Goal: Task Accomplishment & Management: Complete application form

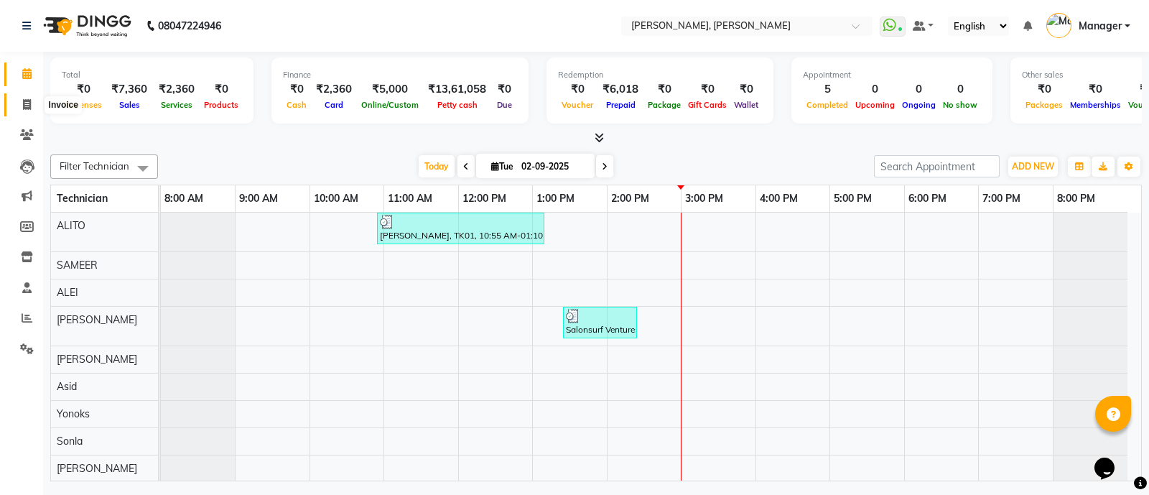
click at [23, 103] on icon at bounding box center [27, 104] width 8 height 11
select select "service"
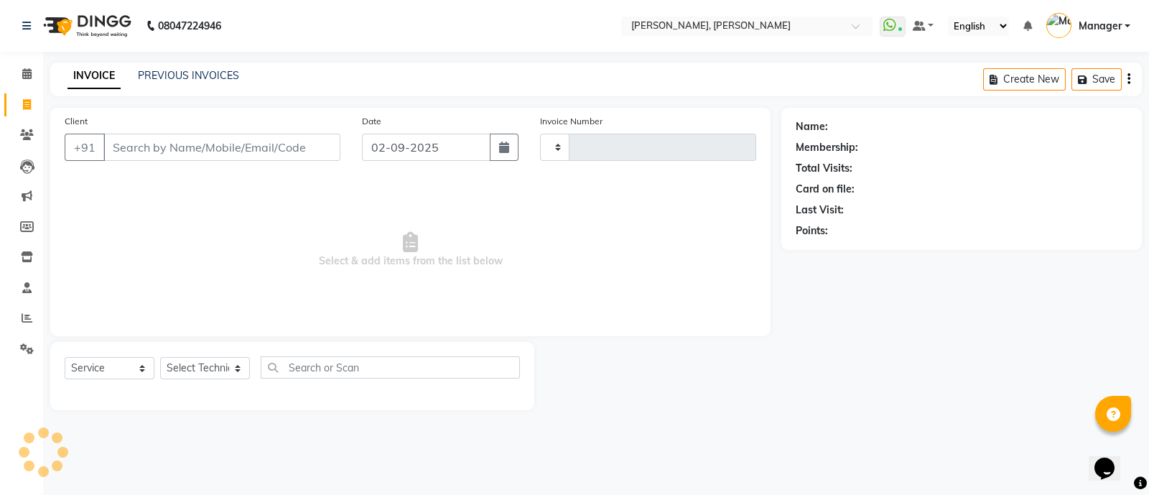
type input "3575"
select select "3767"
click at [27, 315] on icon at bounding box center [27, 318] width 11 height 11
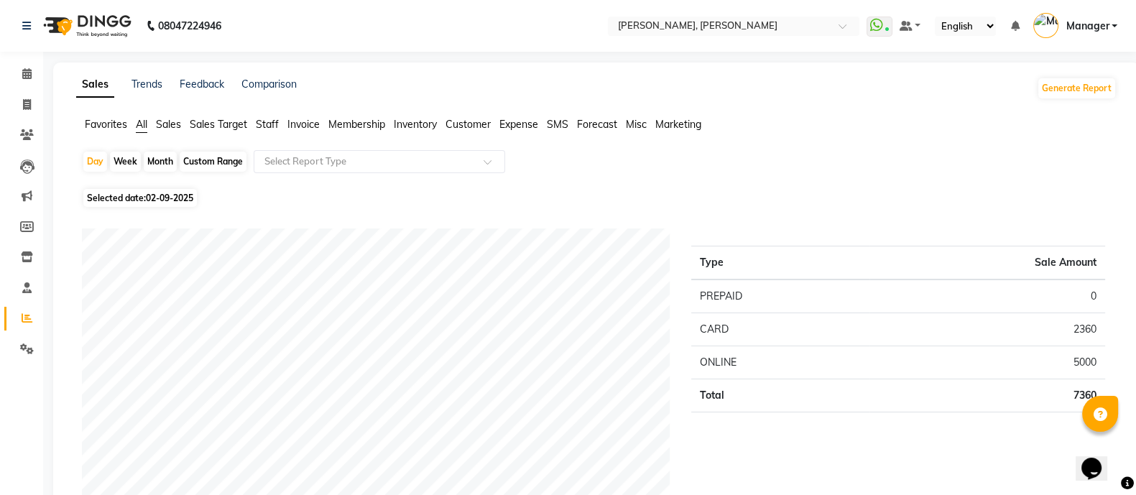
click at [264, 123] on span "Staff" at bounding box center [267, 124] width 23 height 13
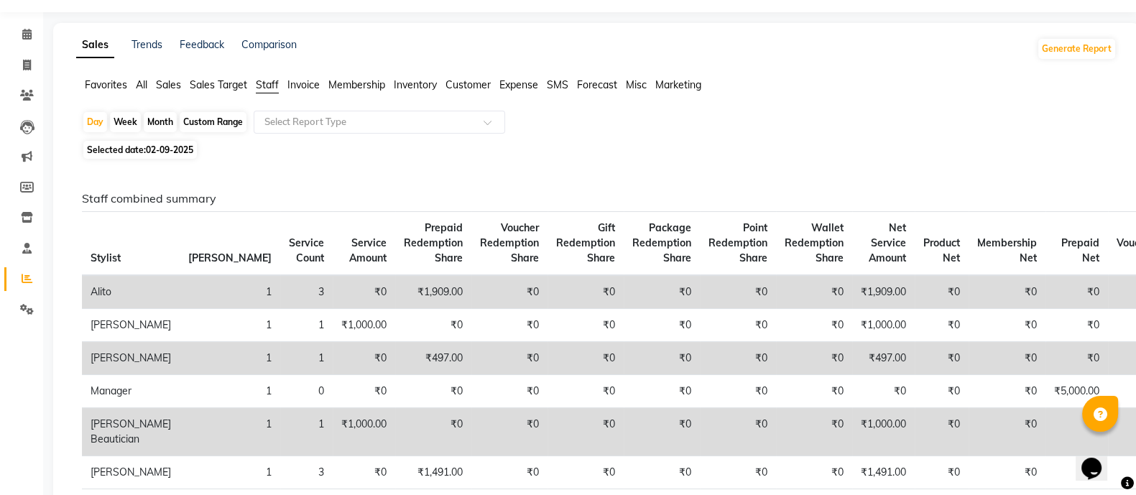
scroll to position [10, 0]
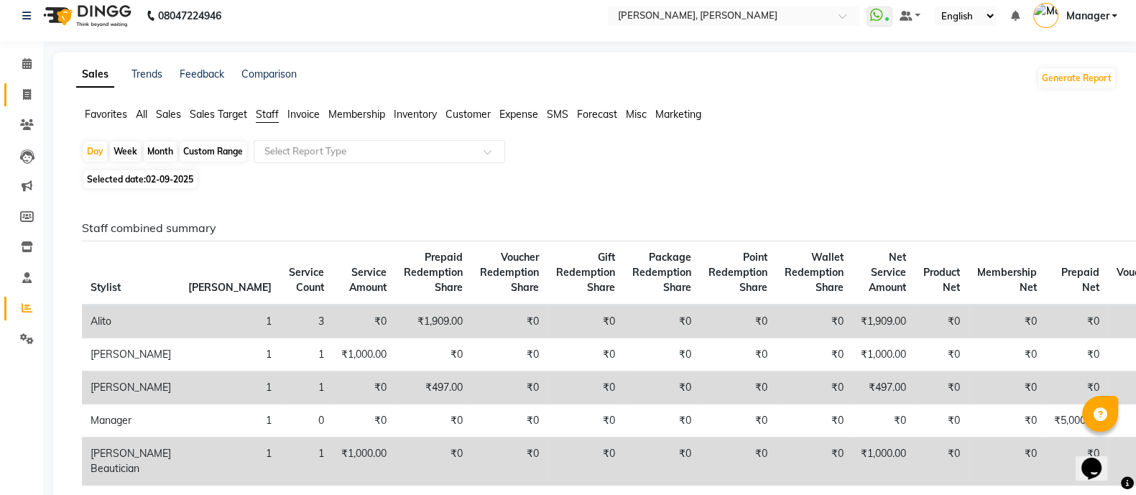
click at [23, 84] on link "Invoice" at bounding box center [21, 95] width 34 height 24
select select "service"
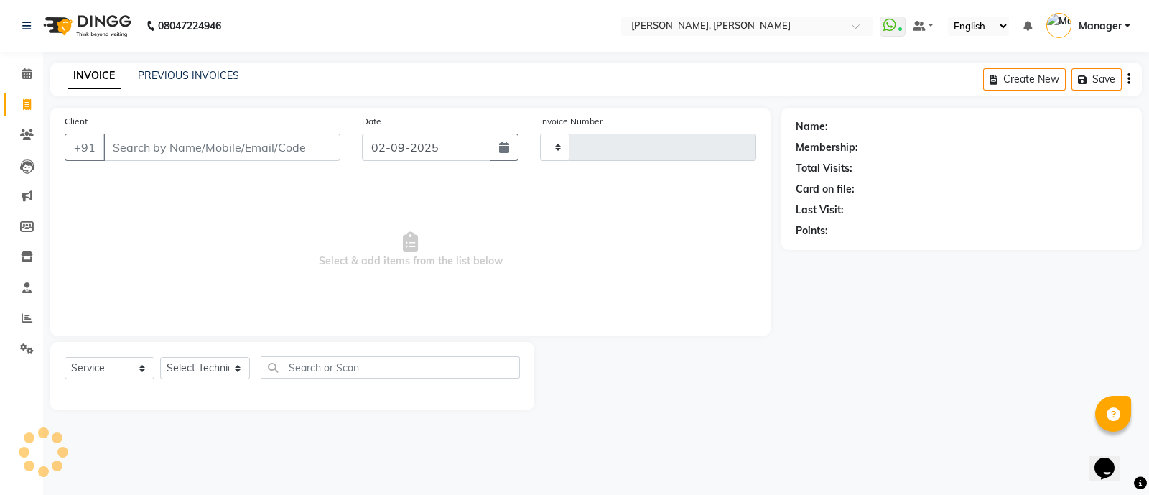
type input "3575"
select select "3767"
click at [208, 364] on select "Select Technician [PERSON_NAME] [PERSON_NAME] Asid Hanmi [PERSON_NAME] Manager …" at bounding box center [205, 368] width 90 height 22
select select "76742"
click at [160, 358] on select "Select Technician [PERSON_NAME] [PERSON_NAME] Asid Hanmi [PERSON_NAME] Manager …" at bounding box center [205, 368] width 90 height 22
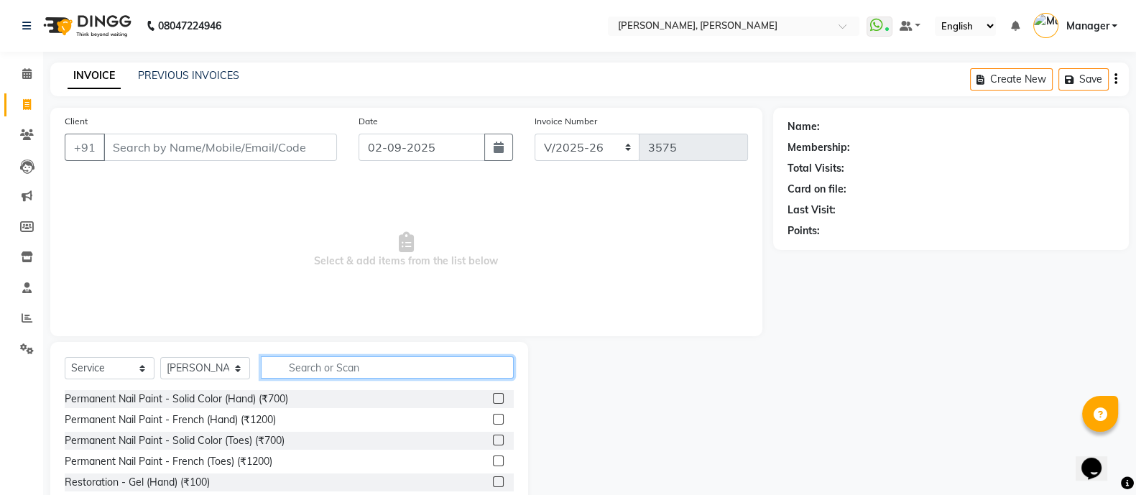
click at [316, 366] on input "text" at bounding box center [387, 367] width 253 height 22
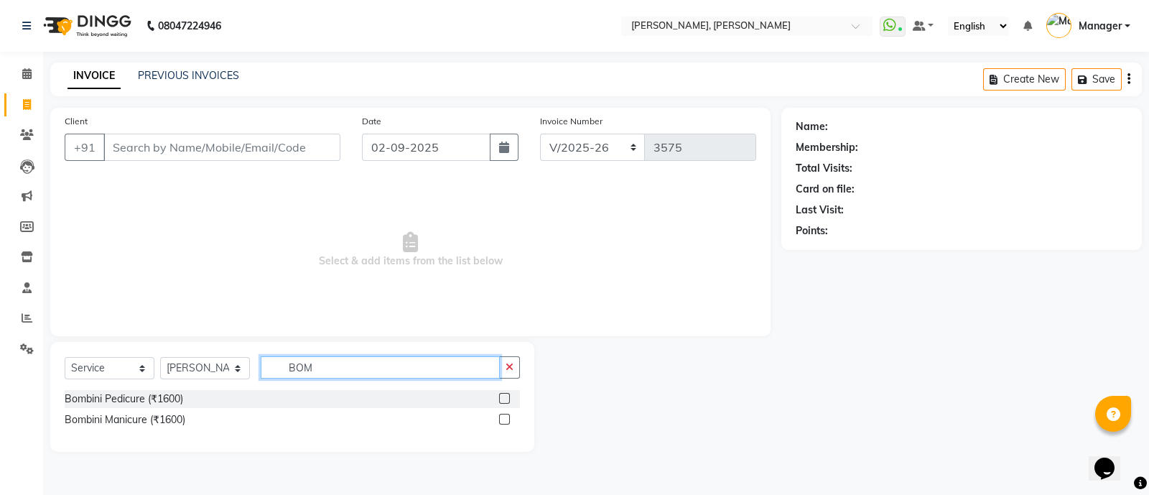
type input "BOM"
click at [506, 400] on label at bounding box center [504, 398] width 11 height 11
click at [506, 400] on input "checkbox" at bounding box center [503, 398] width 9 height 9
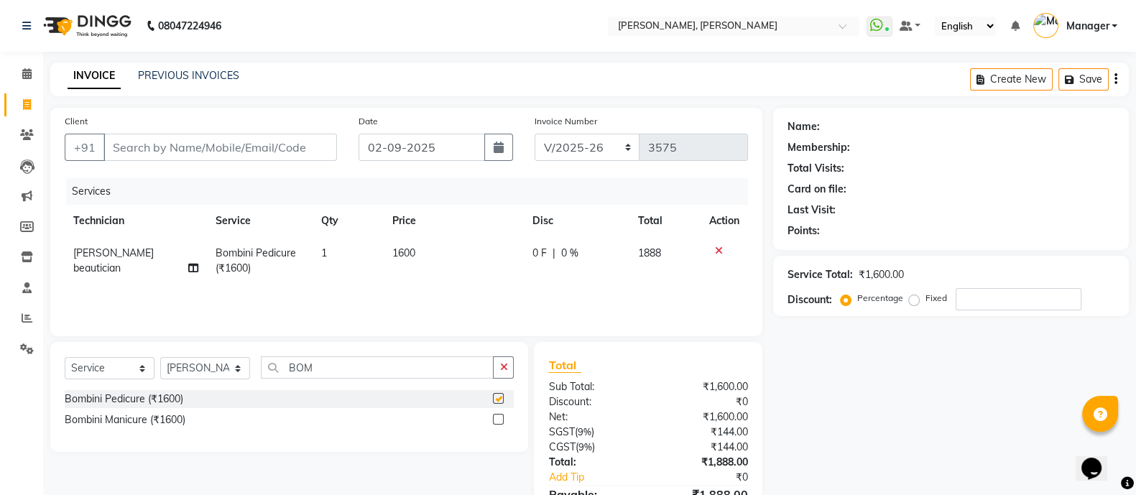
checkbox input "false"
click at [370, 364] on input "BOM" at bounding box center [377, 367] width 233 height 22
type input "B"
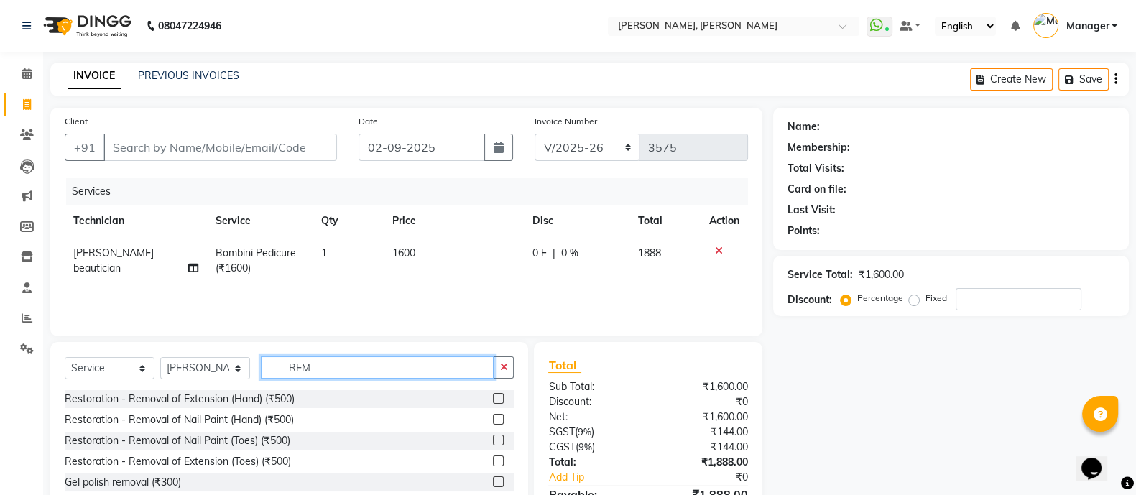
type input "REM"
click at [493, 478] on label at bounding box center [498, 481] width 11 height 11
click at [493, 478] on input "checkbox" at bounding box center [497, 482] width 9 height 9
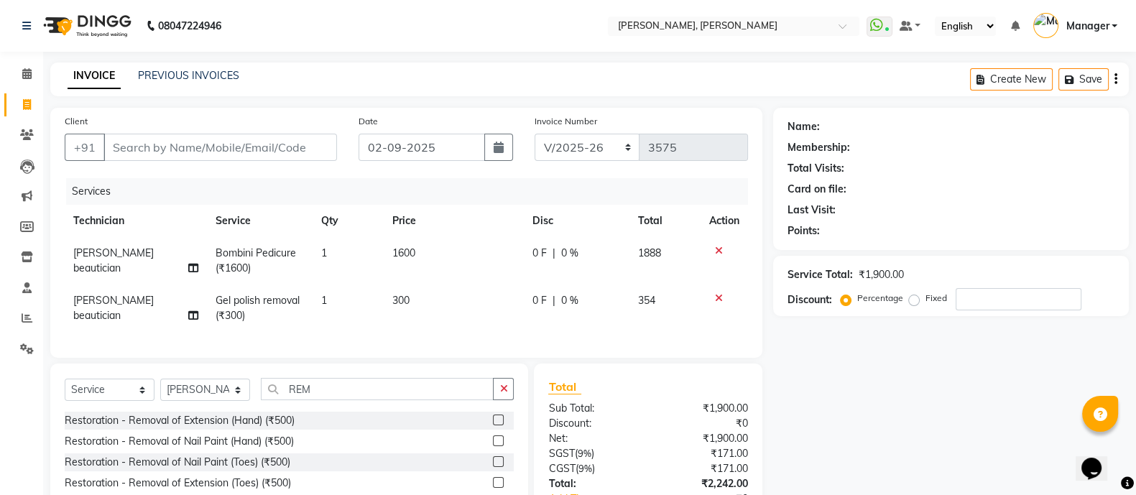
checkbox input "false"
click at [136, 307] on td "[PERSON_NAME] beautician" at bounding box center [136, 307] width 142 height 47
select select "76742"
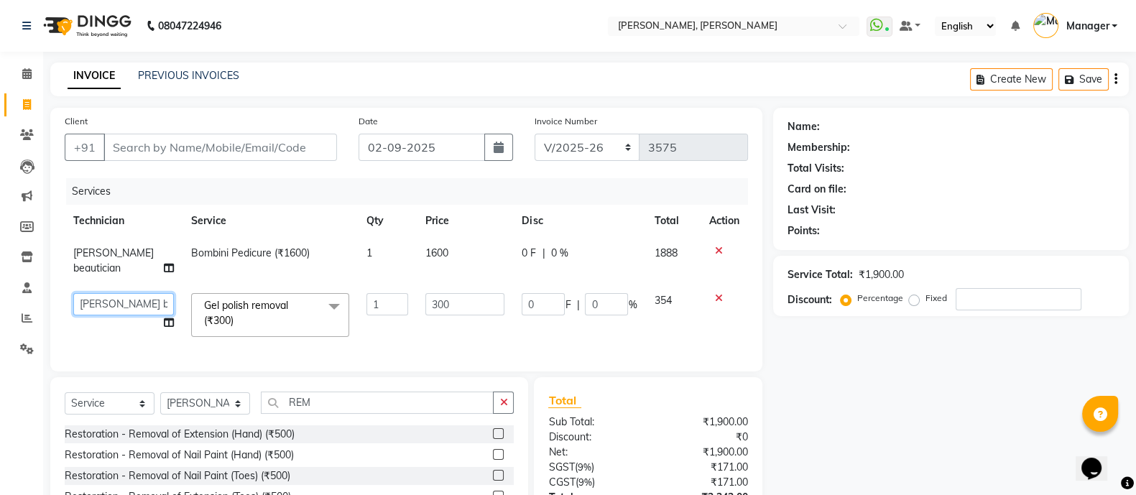
click at [133, 303] on select "[PERSON_NAME] [PERSON_NAME] Asid Hanmi [PERSON_NAME] Manager [PERSON_NAME] beau…" at bounding box center [123, 304] width 101 height 22
select select "87303"
click at [195, 415] on select "Select Technician [PERSON_NAME] [PERSON_NAME] Asid Hanmi [PERSON_NAME] Manager …" at bounding box center [205, 403] width 90 height 22
select select "58535"
click at [160, 407] on select "Select Technician [PERSON_NAME] [PERSON_NAME] Asid Hanmi [PERSON_NAME] Manager …" at bounding box center [205, 403] width 90 height 22
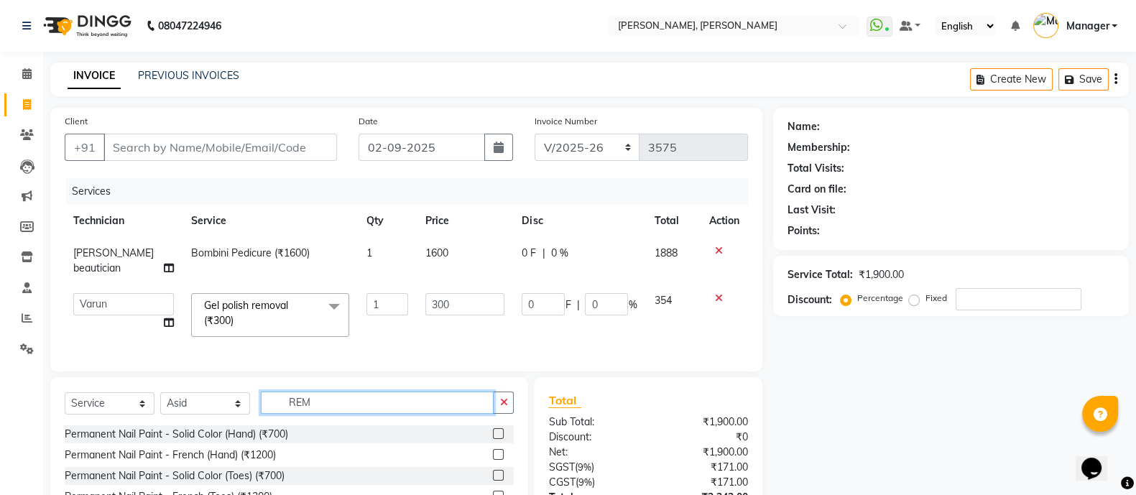
click at [323, 407] on input "REM" at bounding box center [377, 403] width 233 height 22
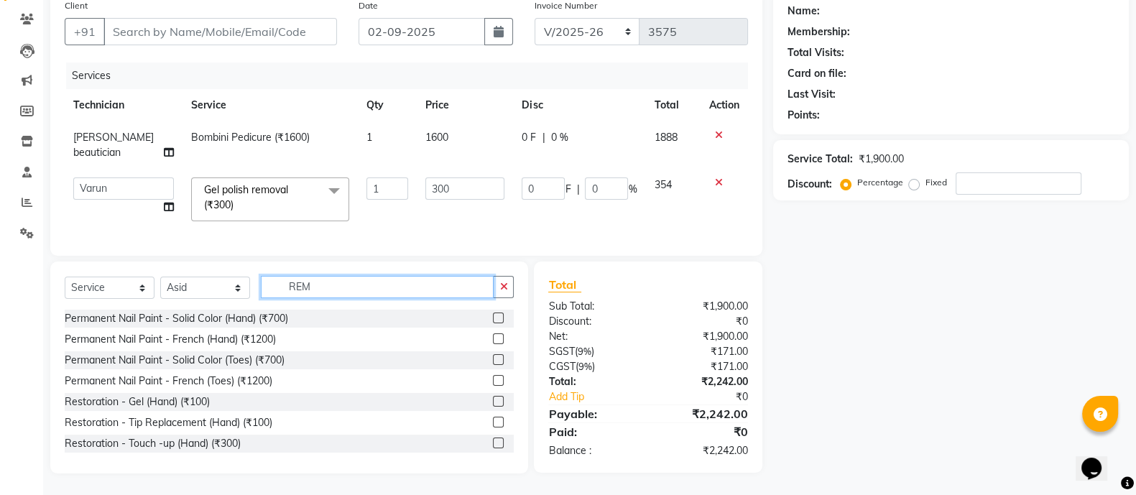
scroll to position [116, 0]
click at [388, 298] on input "REM" at bounding box center [377, 287] width 233 height 22
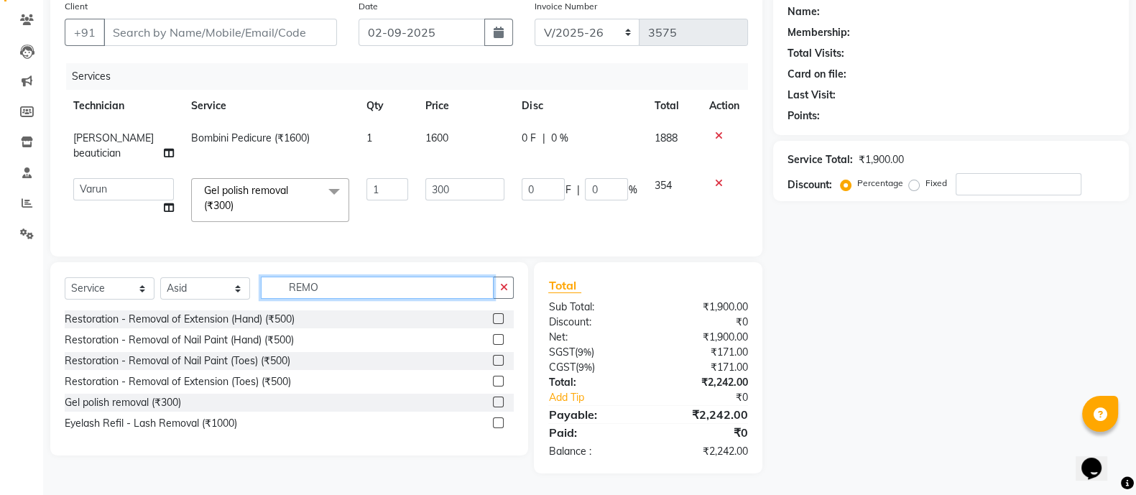
type input "REMO"
click at [496, 407] on label at bounding box center [498, 402] width 11 height 11
click at [496, 407] on input "checkbox" at bounding box center [497, 402] width 9 height 9
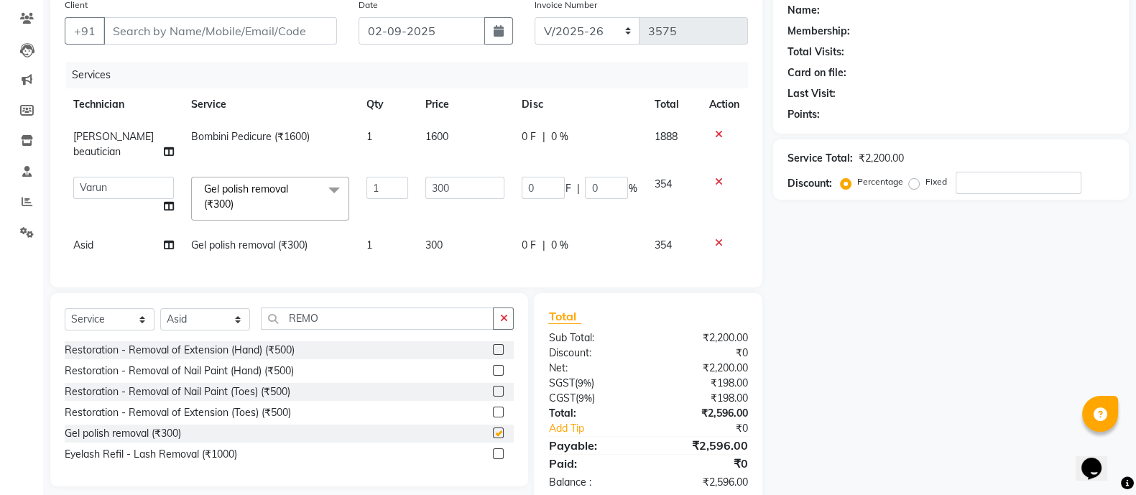
checkbox input "false"
click at [217, 206] on span "Gel polish removal (₹300)" at bounding box center [246, 196] width 84 height 28
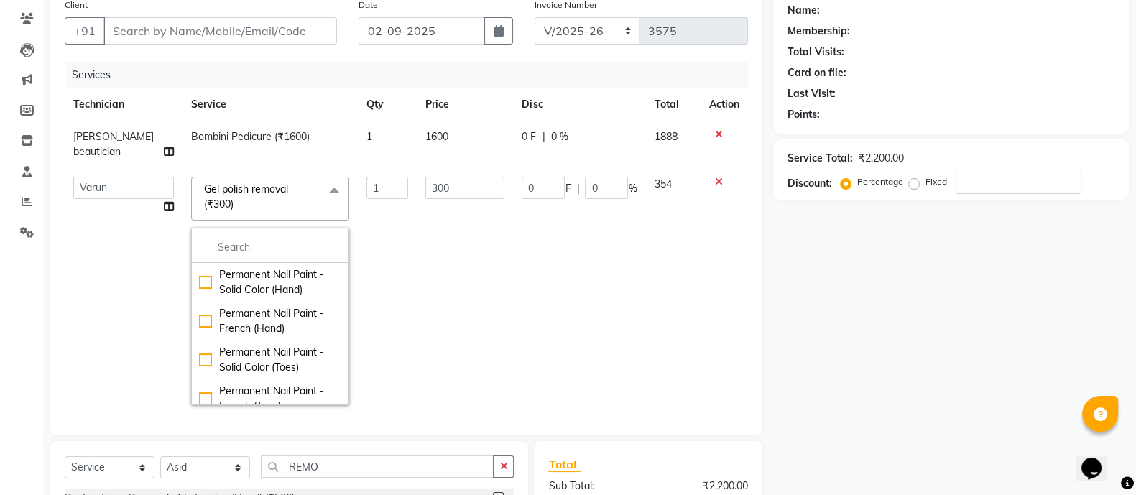
click at [297, 192] on span "Gel polish removal (₹300) x" at bounding box center [263, 197] width 126 height 31
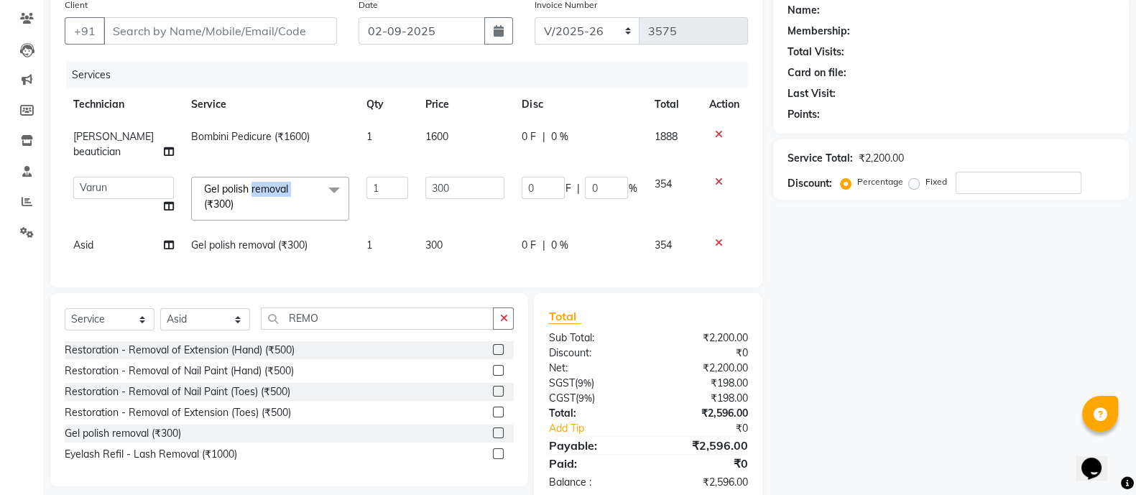
click at [297, 192] on span "Gel polish removal (₹300) x" at bounding box center [263, 197] width 126 height 31
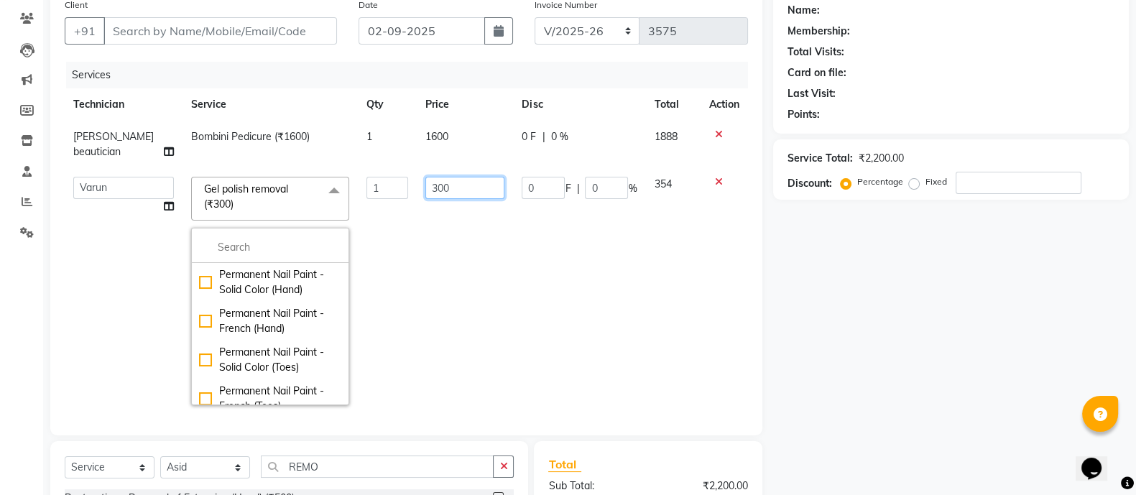
click at [455, 185] on input "300" at bounding box center [464, 188] width 79 height 22
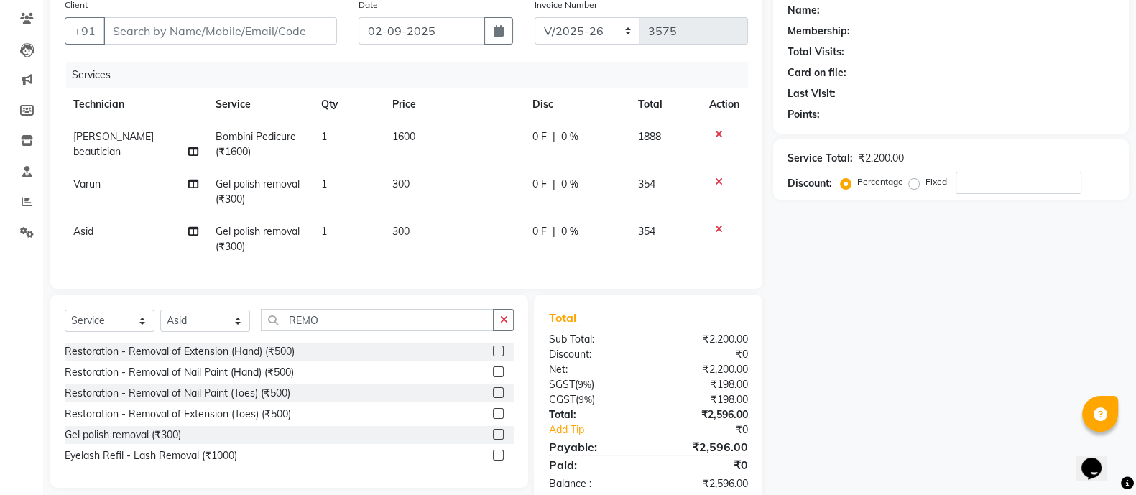
click at [719, 184] on icon at bounding box center [719, 182] width 8 height 10
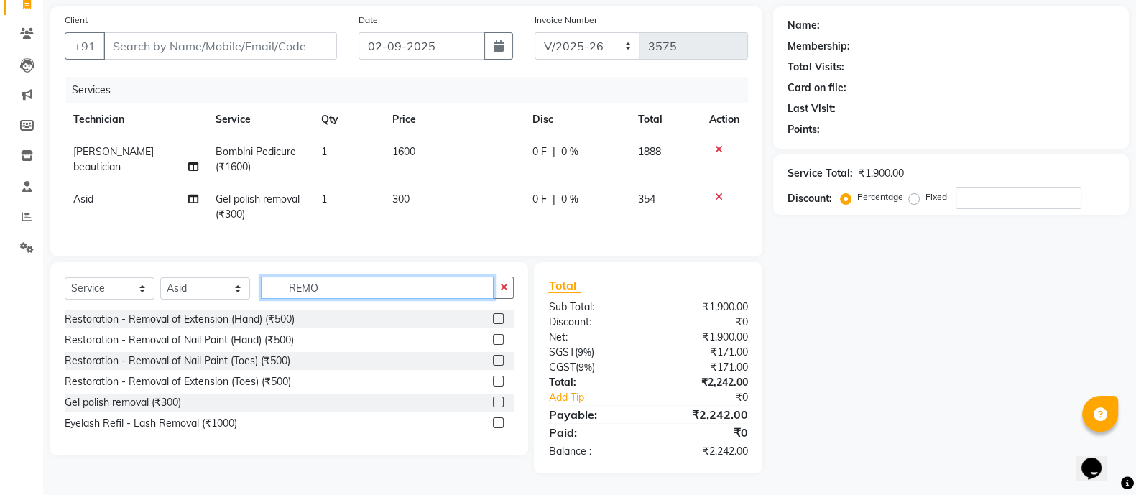
click at [331, 278] on input "REMO" at bounding box center [377, 288] width 233 height 22
click at [496, 317] on label at bounding box center [498, 318] width 11 height 11
click at [496, 317] on input "checkbox" at bounding box center [497, 319] width 9 height 9
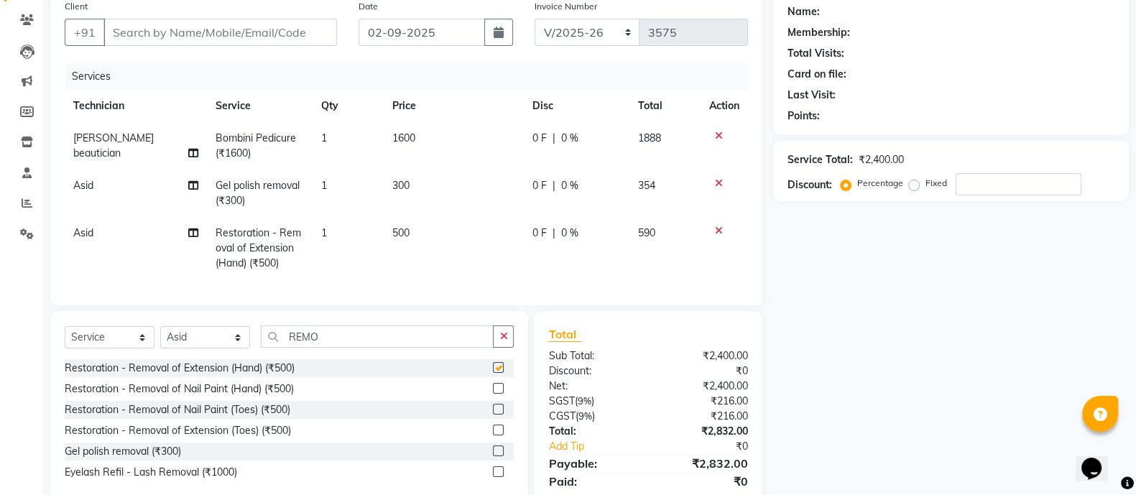
checkbox input "false"
click at [78, 236] on span "Asid" at bounding box center [83, 232] width 20 height 13
select select "58535"
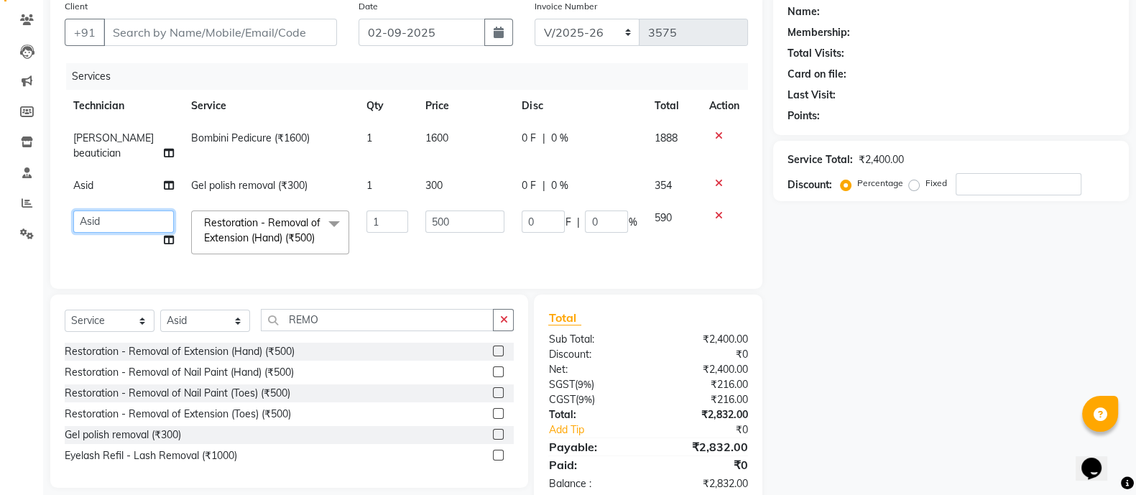
click at [86, 223] on select "[PERSON_NAME] [PERSON_NAME] Asid Hanmi [PERSON_NAME] Manager [PERSON_NAME] beau…" at bounding box center [123, 221] width 101 height 22
select select "87303"
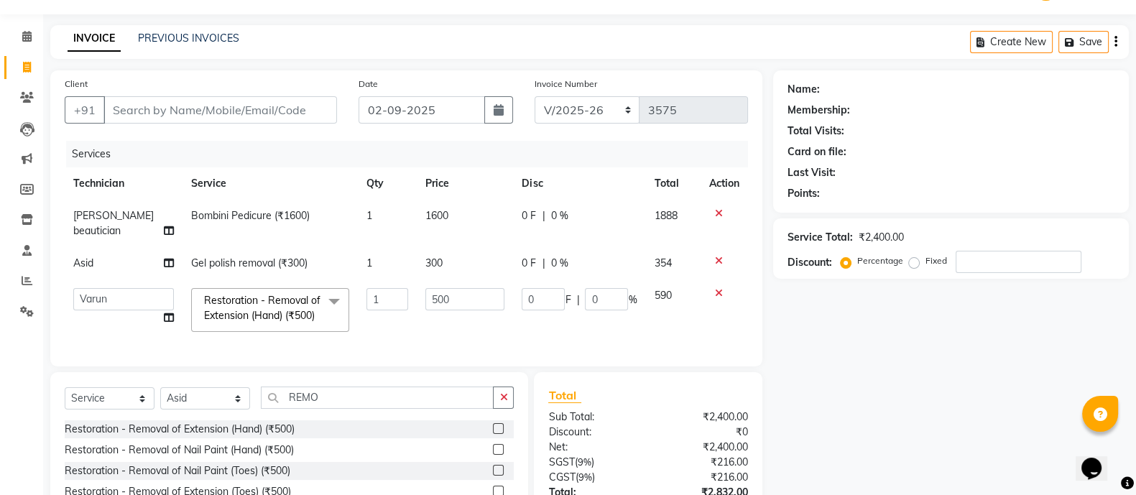
scroll to position [34, 0]
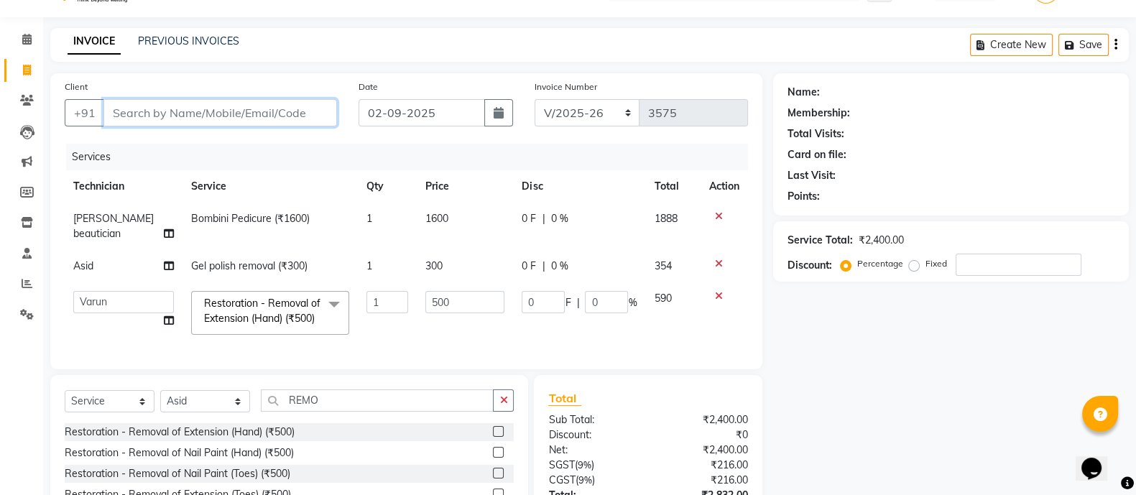
click at [114, 114] on input "Client" at bounding box center [219, 112] width 233 height 27
click at [267, 113] on input "Client" at bounding box center [219, 112] width 233 height 27
type input "9"
type input "0"
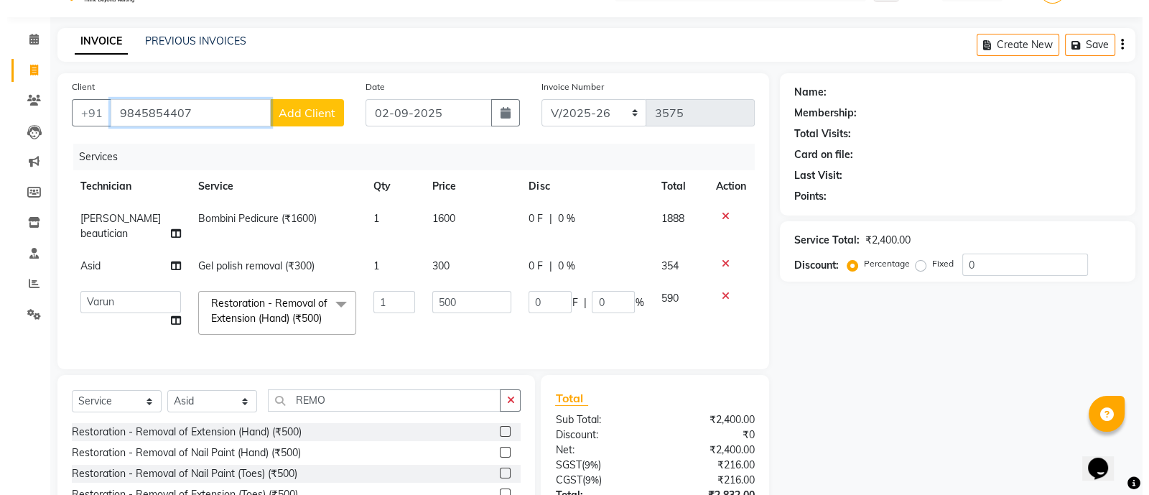
scroll to position [3, 0]
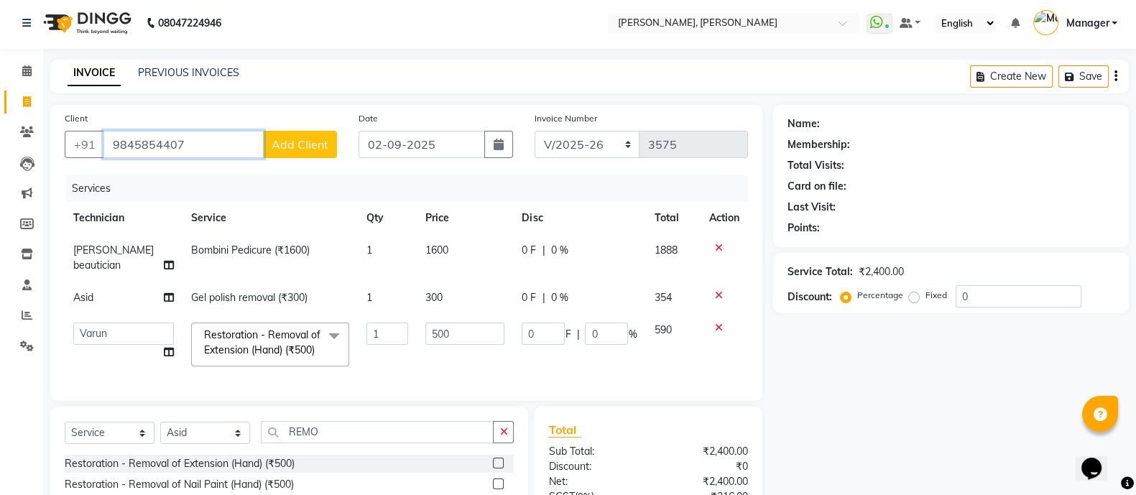
type input "9845854407"
click at [303, 130] on div "Client [PHONE_NUMBER] Add Client" at bounding box center [201, 140] width 294 height 59
click at [296, 145] on span "Add Client" at bounding box center [300, 144] width 57 height 14
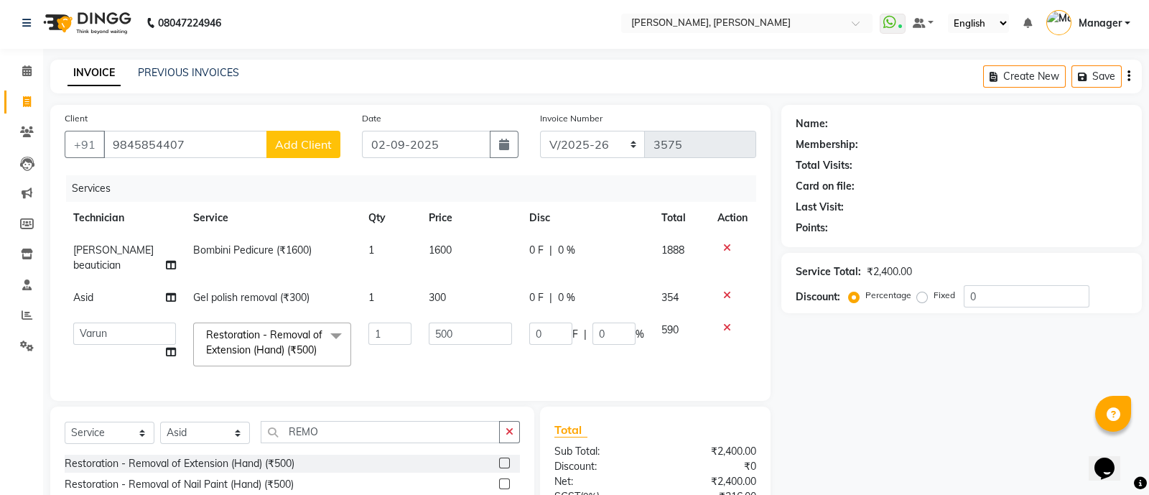
select select "21"
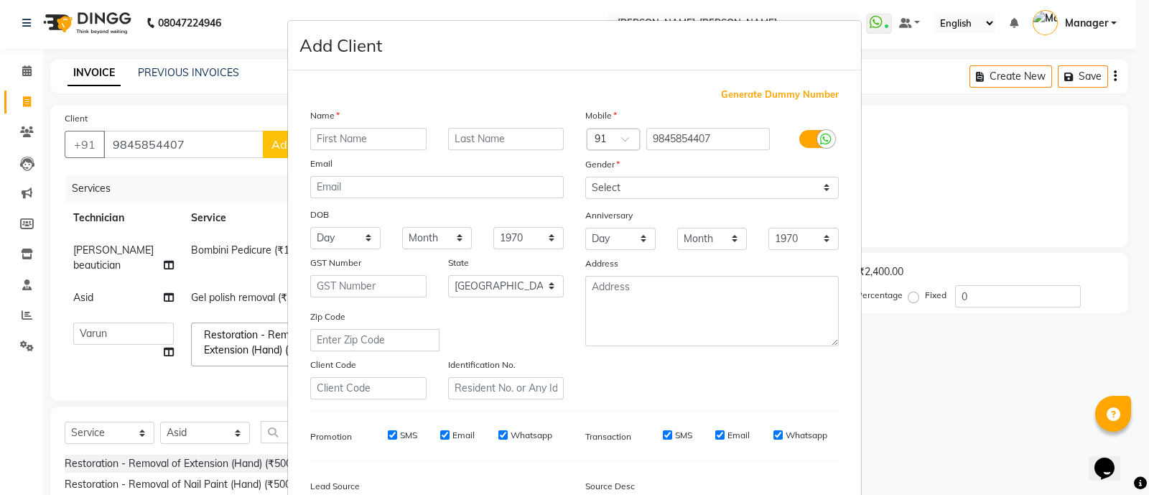
click at [314, 140] on input "text" at bounding box center [368, 139] width 116 height 22
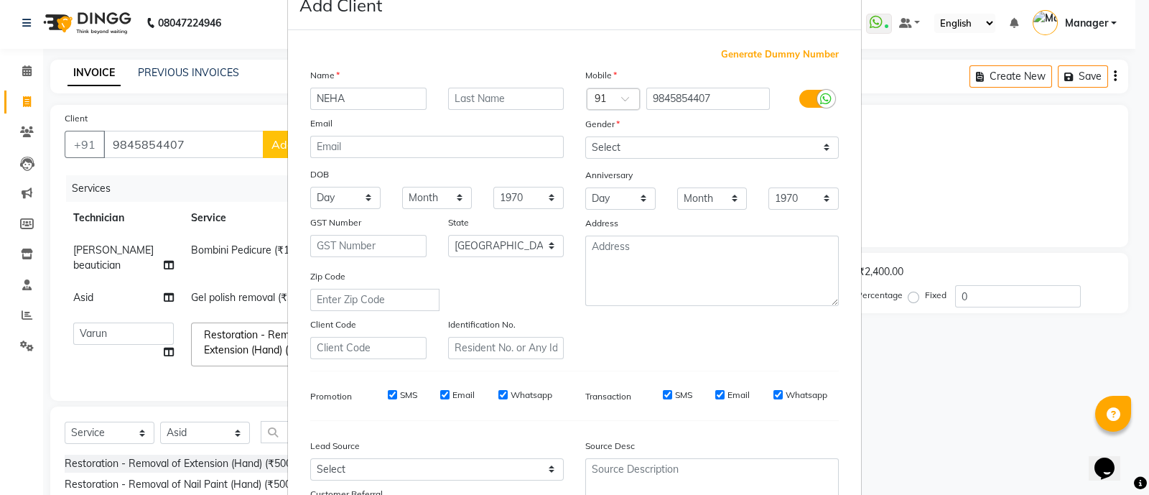
scroll to position [0, 0]
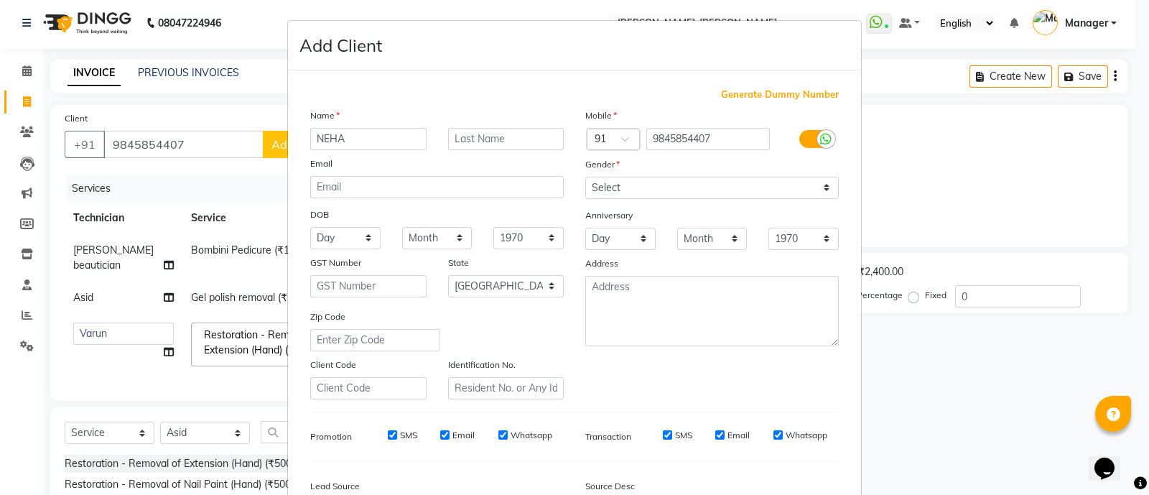
type input "NEHA"
click at [682, 198] on select "Select [DEMOGRAPHIC_DATA] [DEMOGRAPHIC_DATA] Other Prefer Not To Say" at bounding box center [713, 188] width 254 height 22
click at [586, 177] on select "Select [DEMOGRAPHIC_DATA] [DEMOGRAPHIC_DATA] Other Prefer Not To Say" at bounding box center [713, 188] width 254 height 22
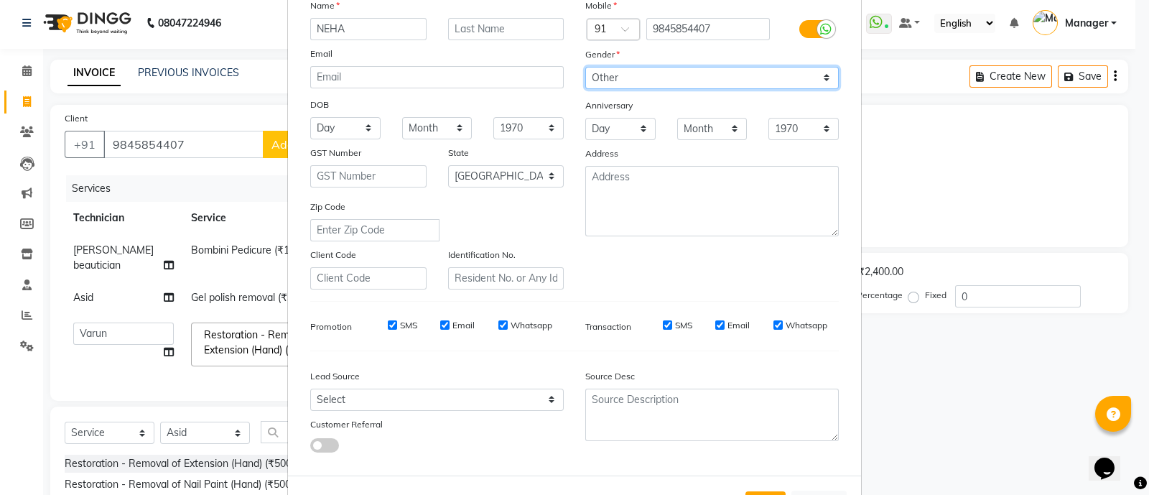
scroll to position [78, 0]
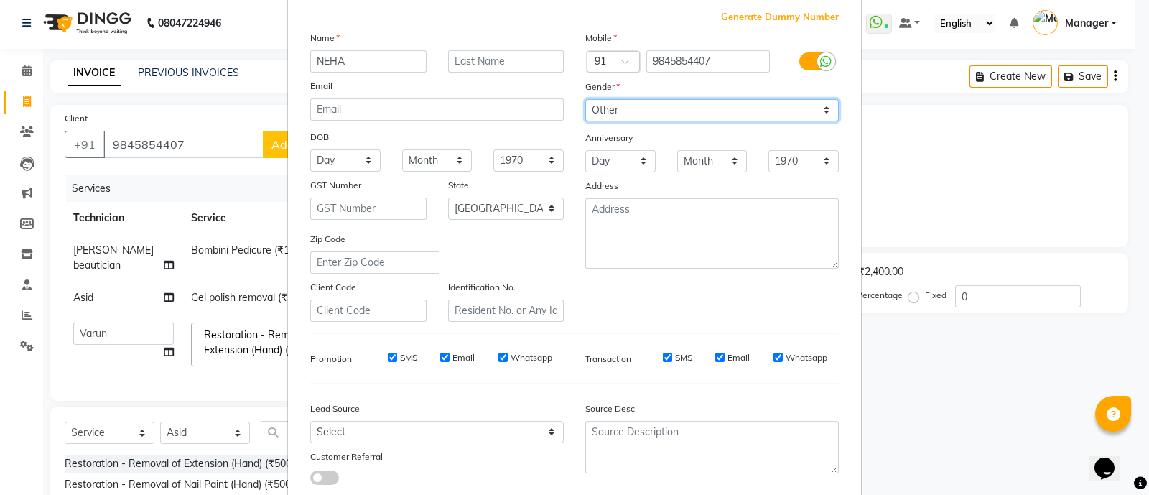
click at [686, 113] on select "Select [DEMOGRAPHIC_DATA] [DEMOGRAPHIC_DATA] Other Prefer Not To Say" at bounding box center [713, 110] width 254 height 22
click at [586, 100] on select "Select [DEMOGRAPHIC_DATA] [DEMOGRAPHIC_DATA] Other Prefer Not To Say" at bounding box center [713, 110] width 254 height 22
click at [710, 108] on select "Select [DEMOGRAPHIC_DATA] [DEMOGRAPHIC_DATA] Other Prefer Not To Say" at bounding box center [713, 110] width 254 height 22
select select "[DEMOGRAPHIC_DATA]"
click at [586, 100] on select "Select [DEMOGRAPHIC_DATA] [DEMOGRAPHIC_DATA] Other Prefer Not To Say" at bounding box center [713, 110] width 254 height 22
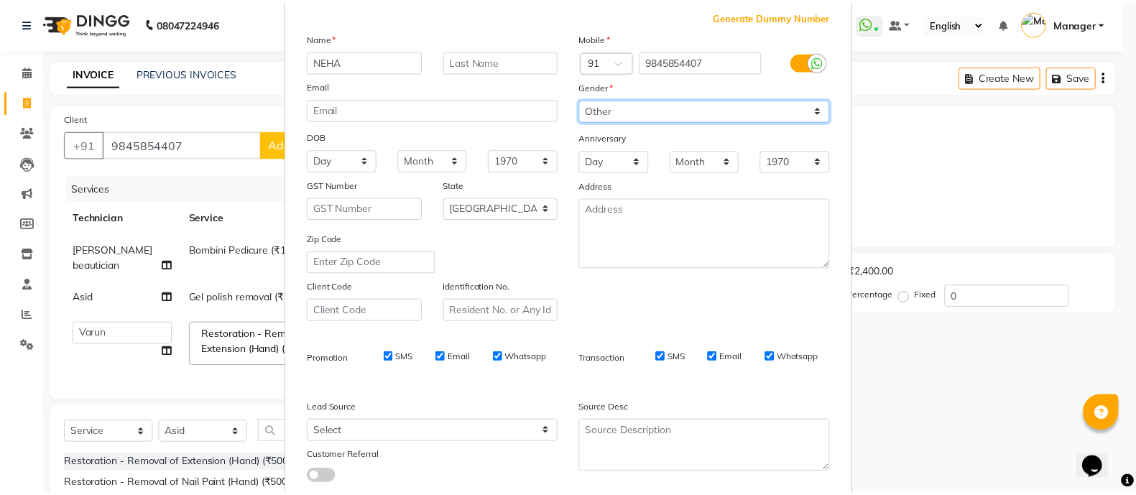
scroll to position [175, 0]
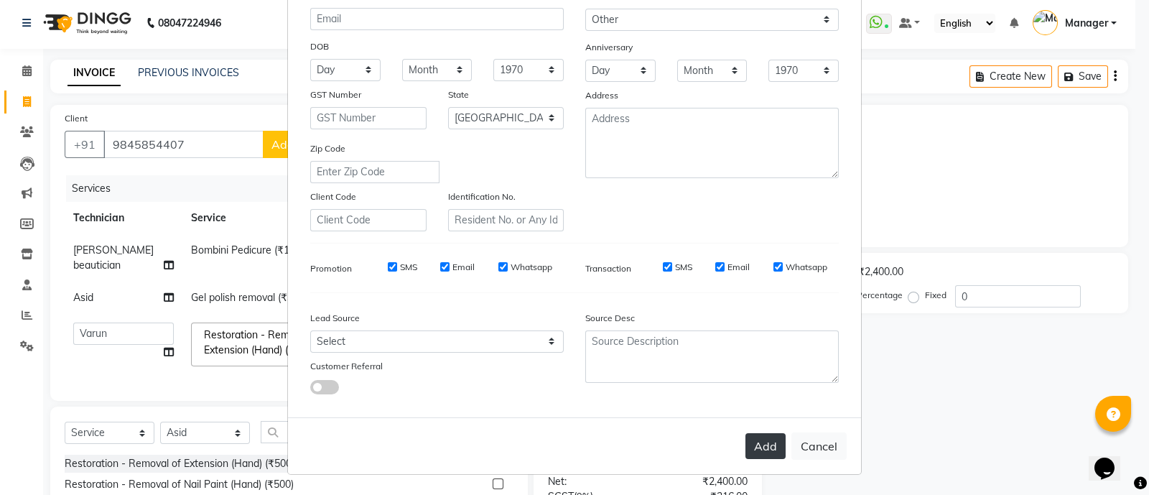
click at [755, 442] on button "Add" at bounding box center [766, 446] width 40 height 26
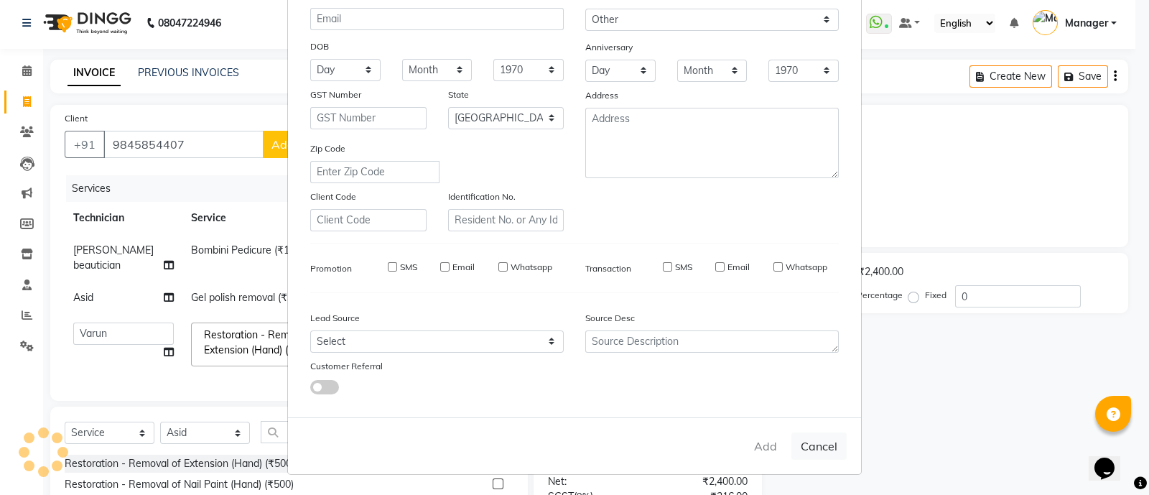
type input "98******07"
select select
select select "null"
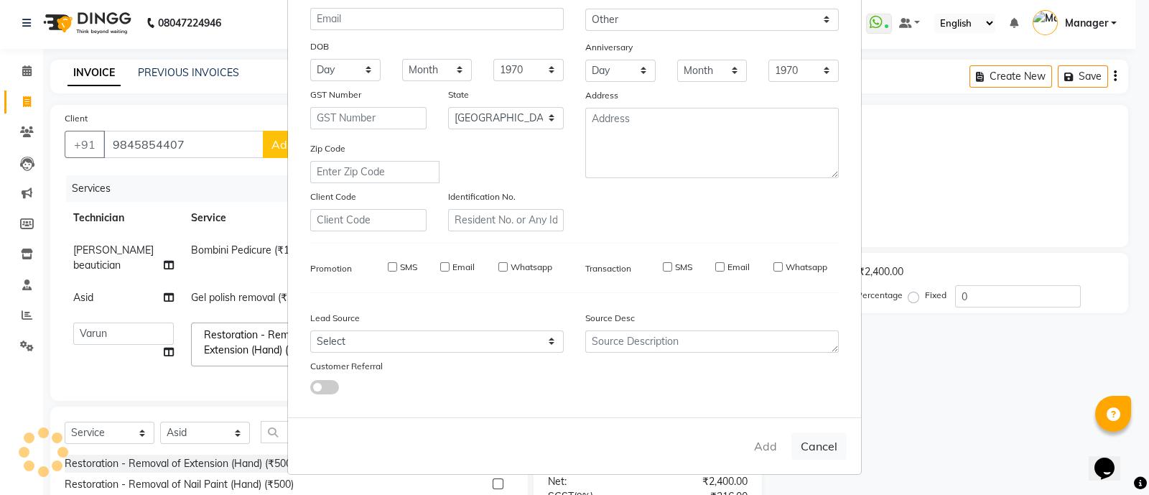
select select
checkbox input "false"
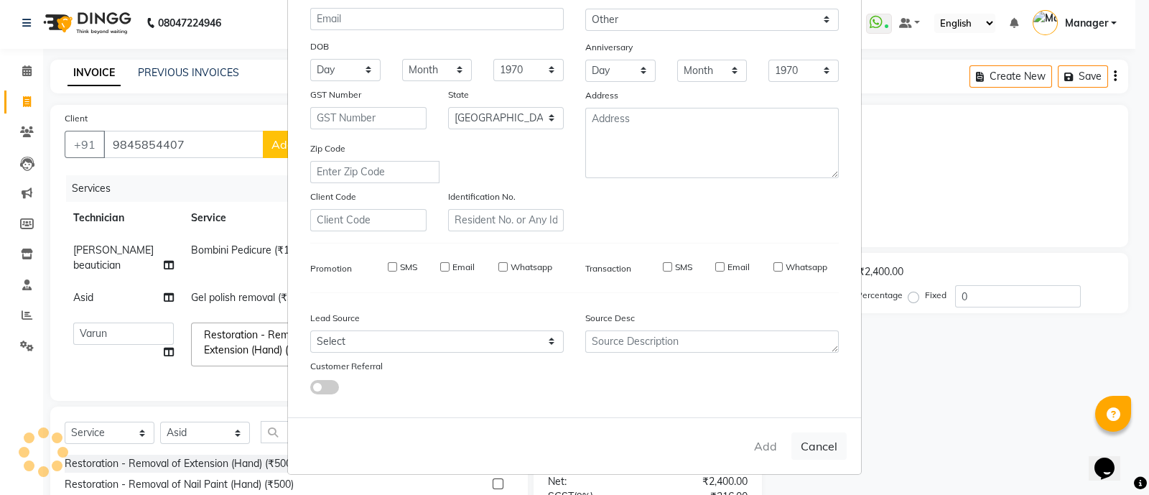
checkbox input "false"
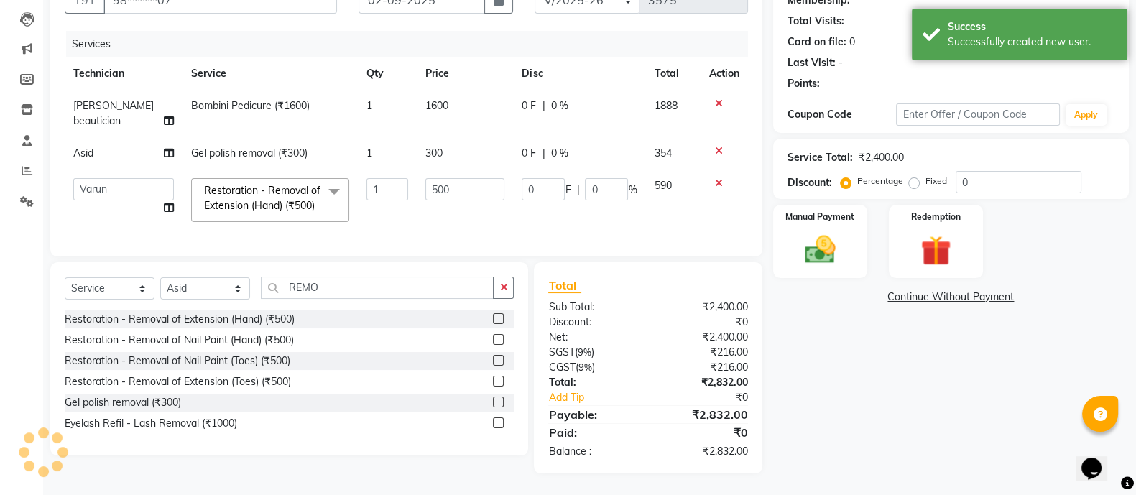
scroll to position [176, 0]
select select "1: Object"
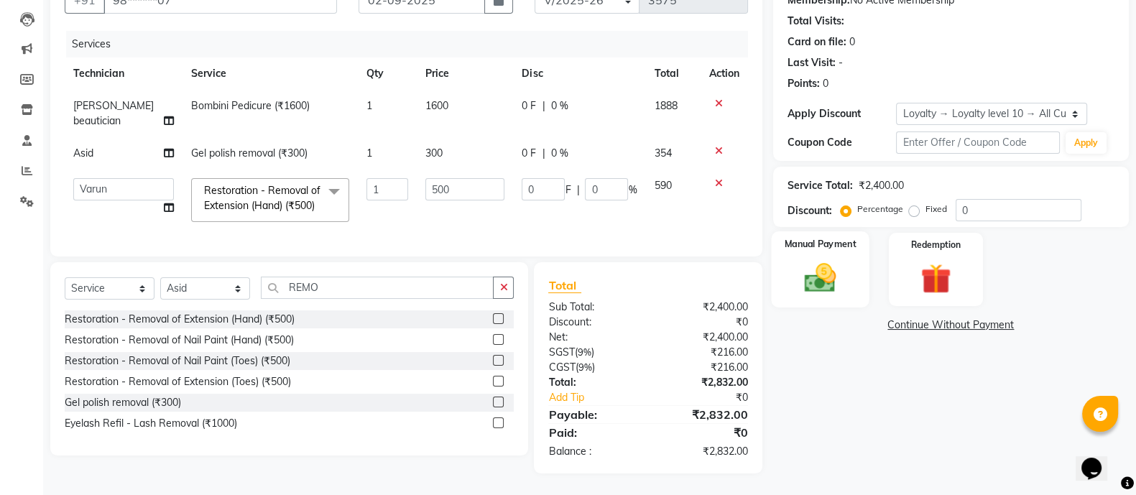
click at [826, 231] on div "Manual Payment" at bounding box center [820, 269] width 98 height 76
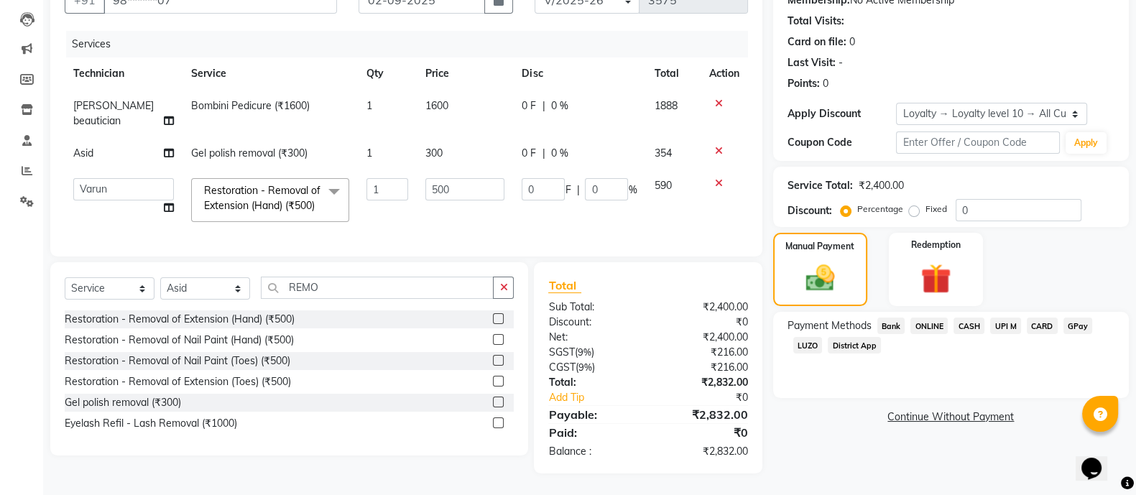
click at [936, 318] on span "ONLINE" at bounding box center [928, 326] width 37 height 17
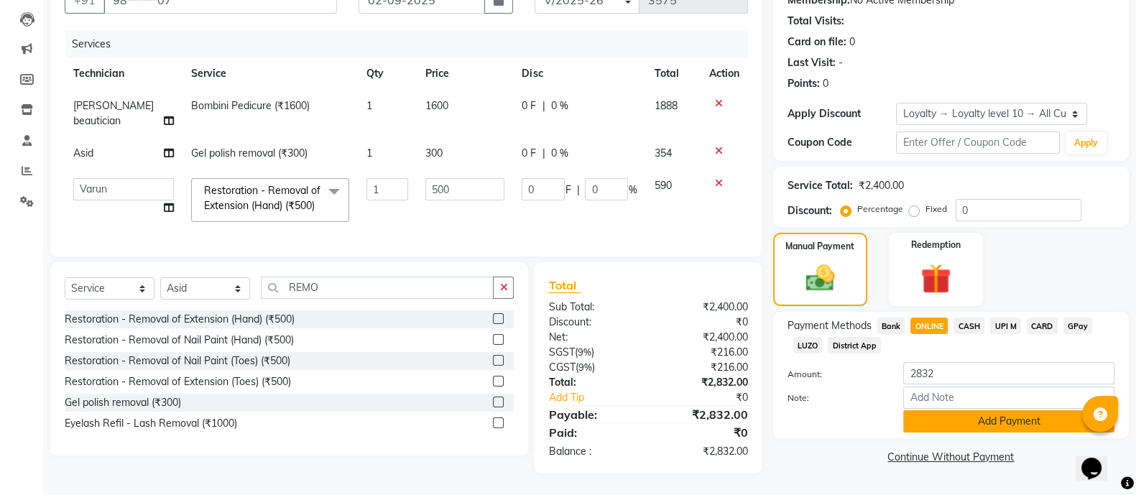
click at [985, 410] on button "Add Payment" at bounding box center [1008, 421] width 211 height 22
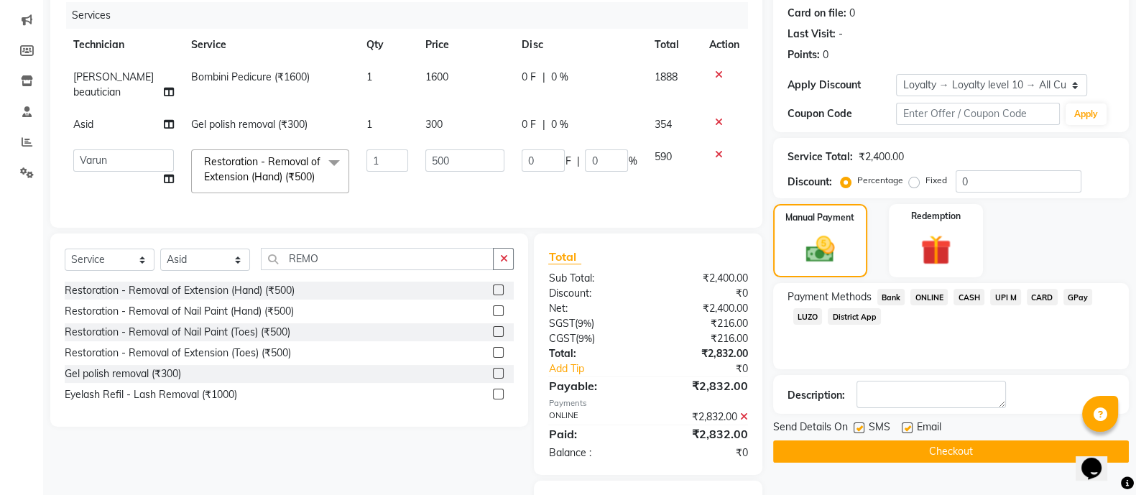
click at [958, 458] on button "Checkout" at bounding box center [951, 451] width 356 height 22
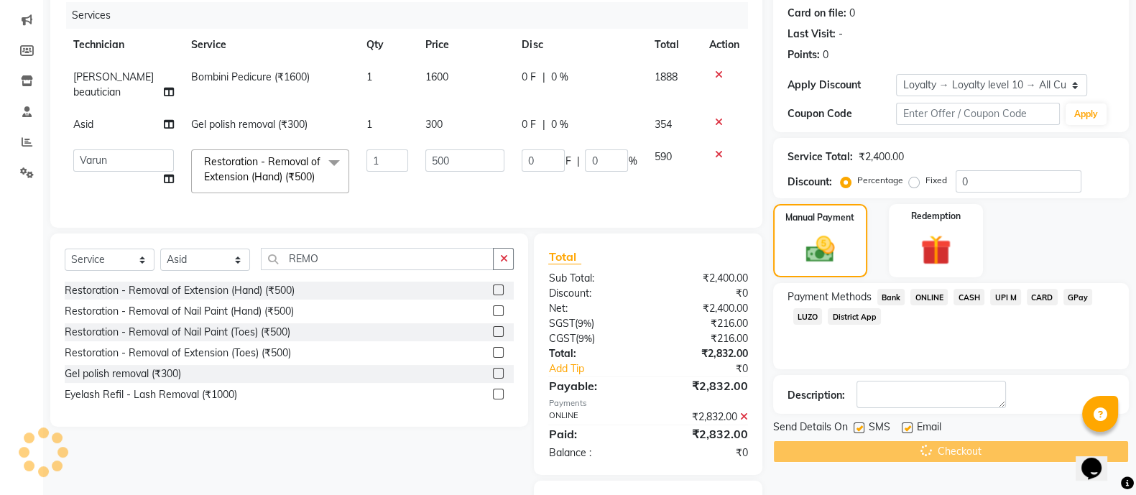
scroll to position [278, 0]
